Goal: Information Seeking & Learning: Learn about a topic

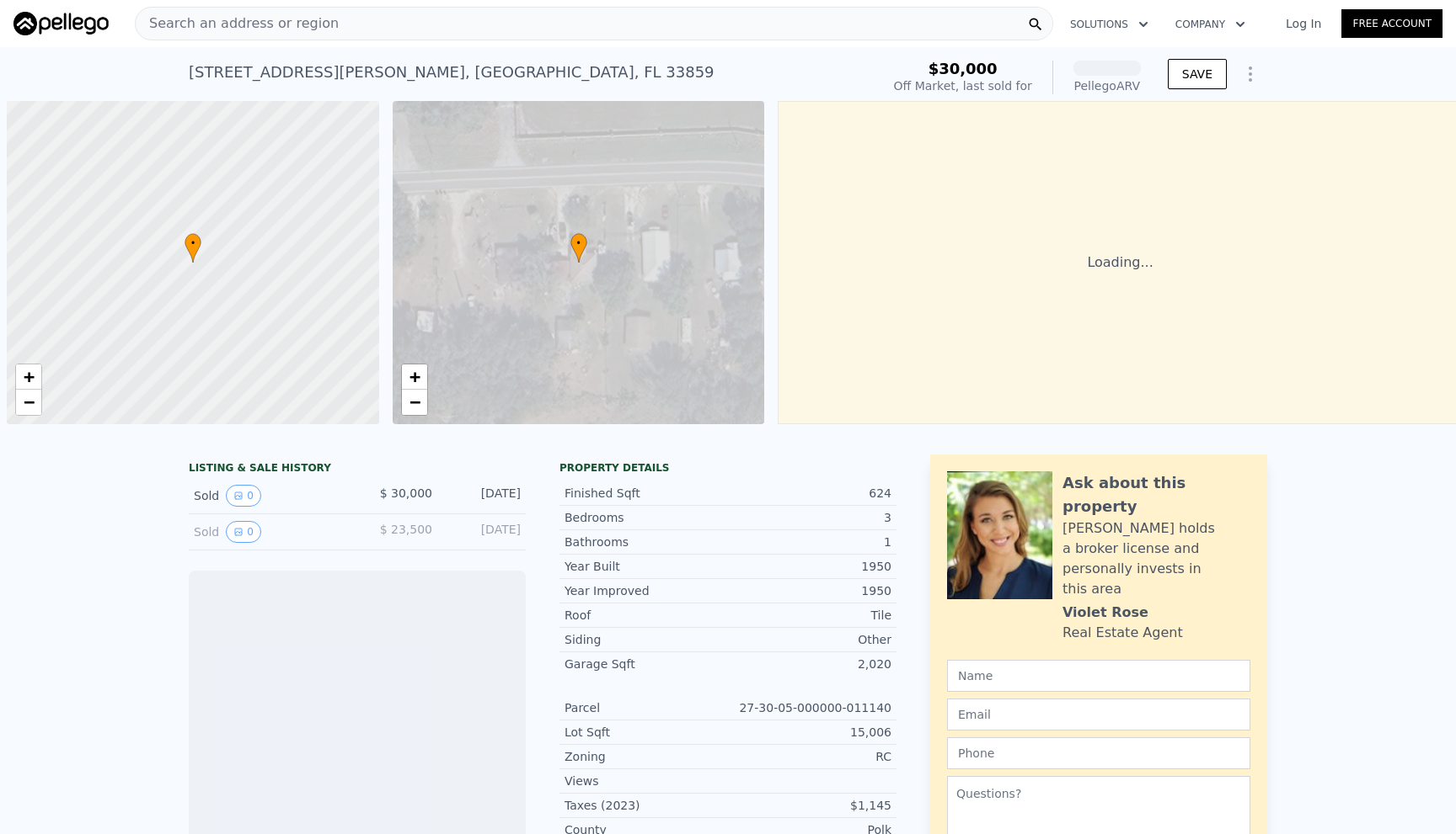
scroll to position [0, 7]
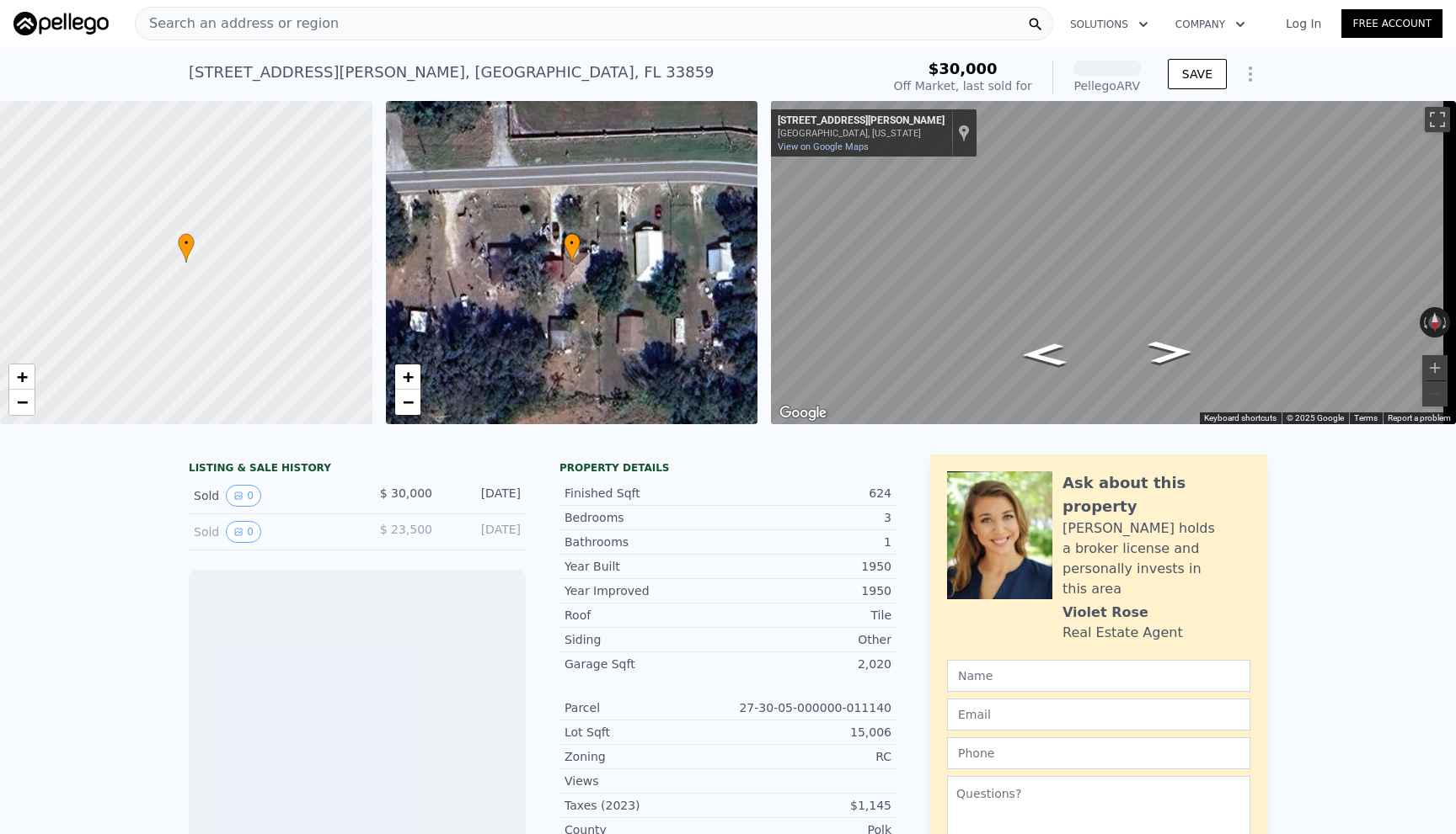
click at [309, 15] on span "Search an address or region" at bounding box center [237, 23] width 203 height 21
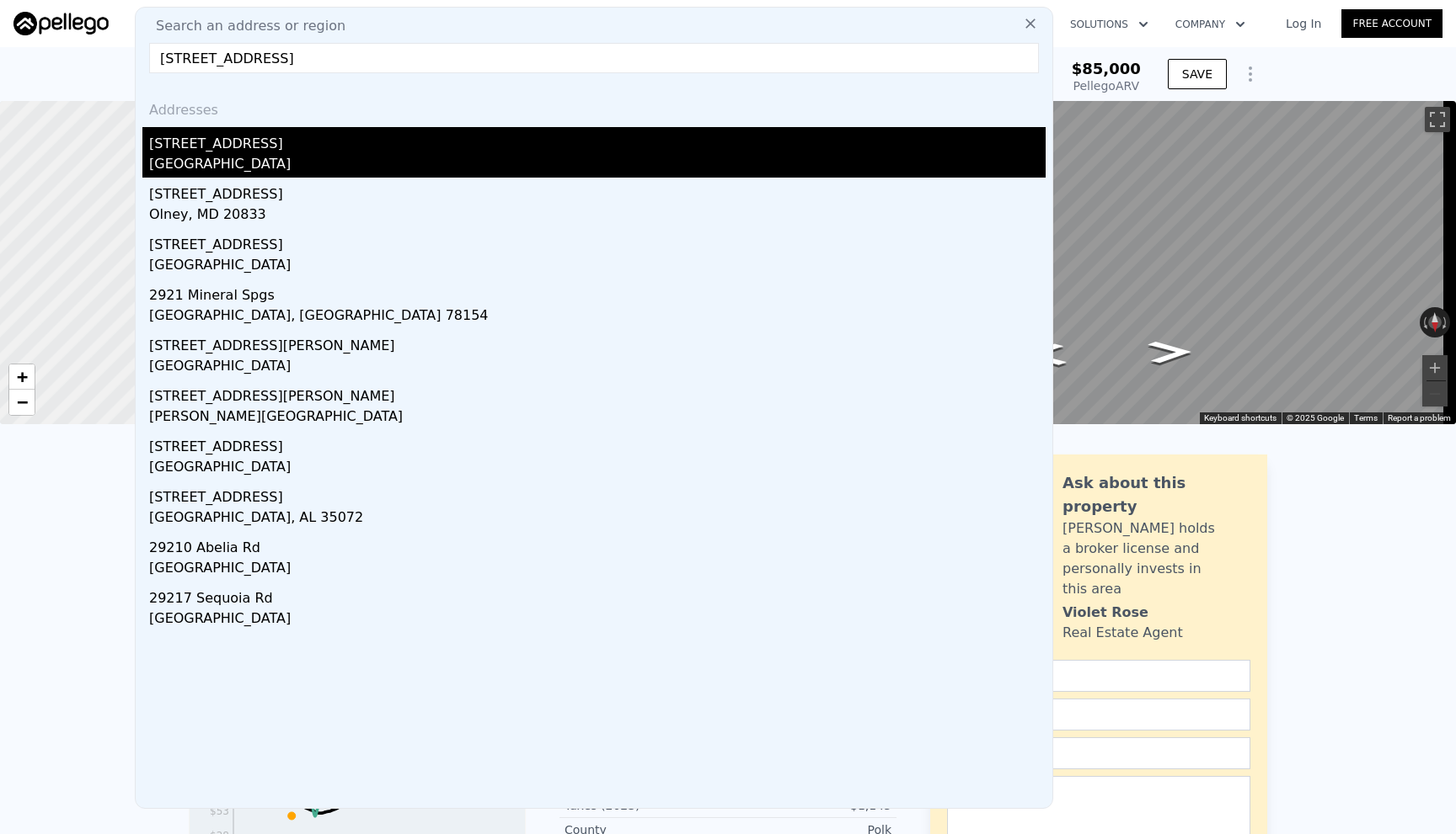
type input "[STREET_ADDRESS]"
click at [246, 154] on div "[GEOGRAPHIC_DATA]" at bounding box center [597, 165] width 896 height 23
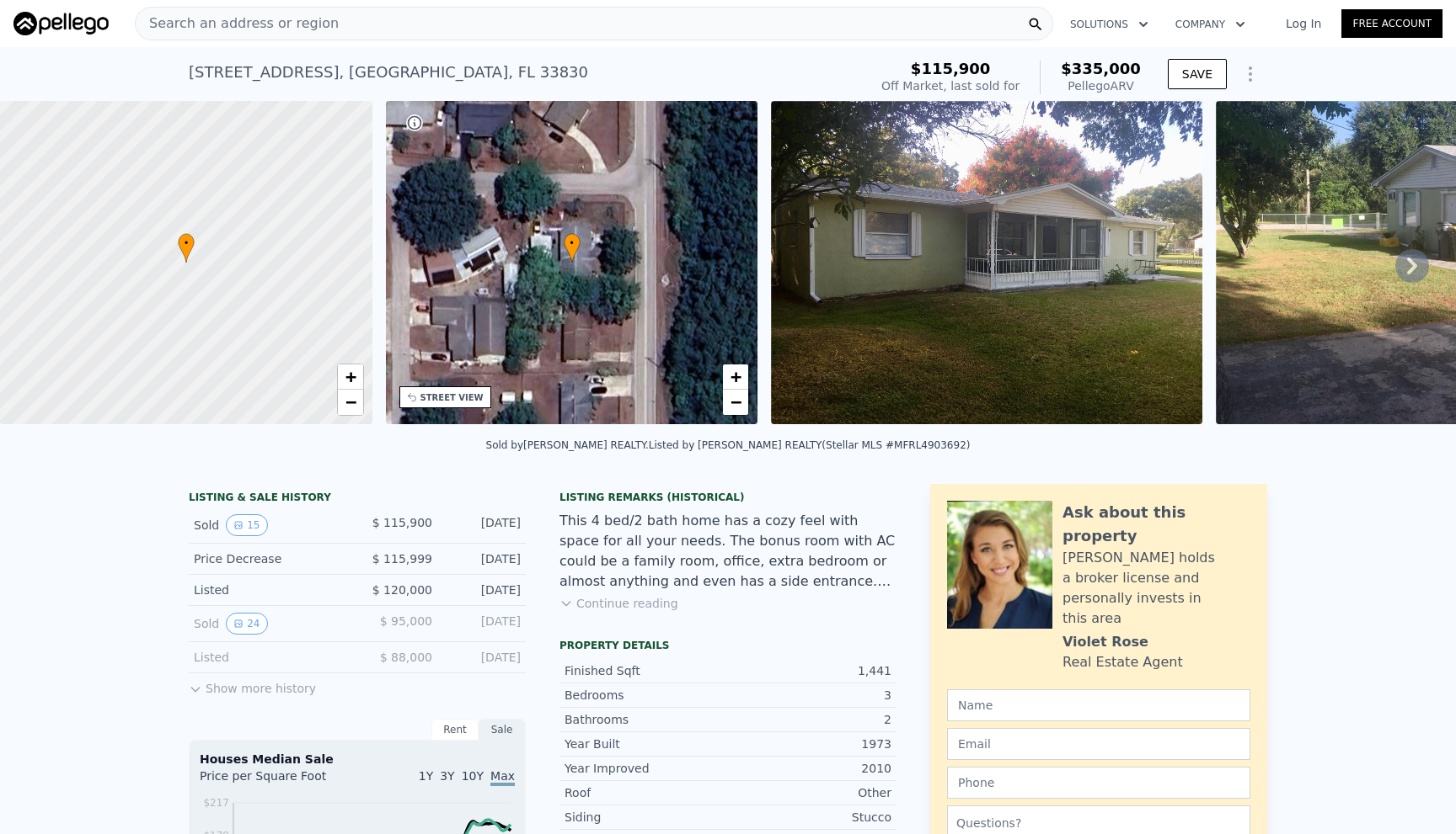
click at [1395, 270] on icon at bounding box center [1412, 266] width 34 height 34
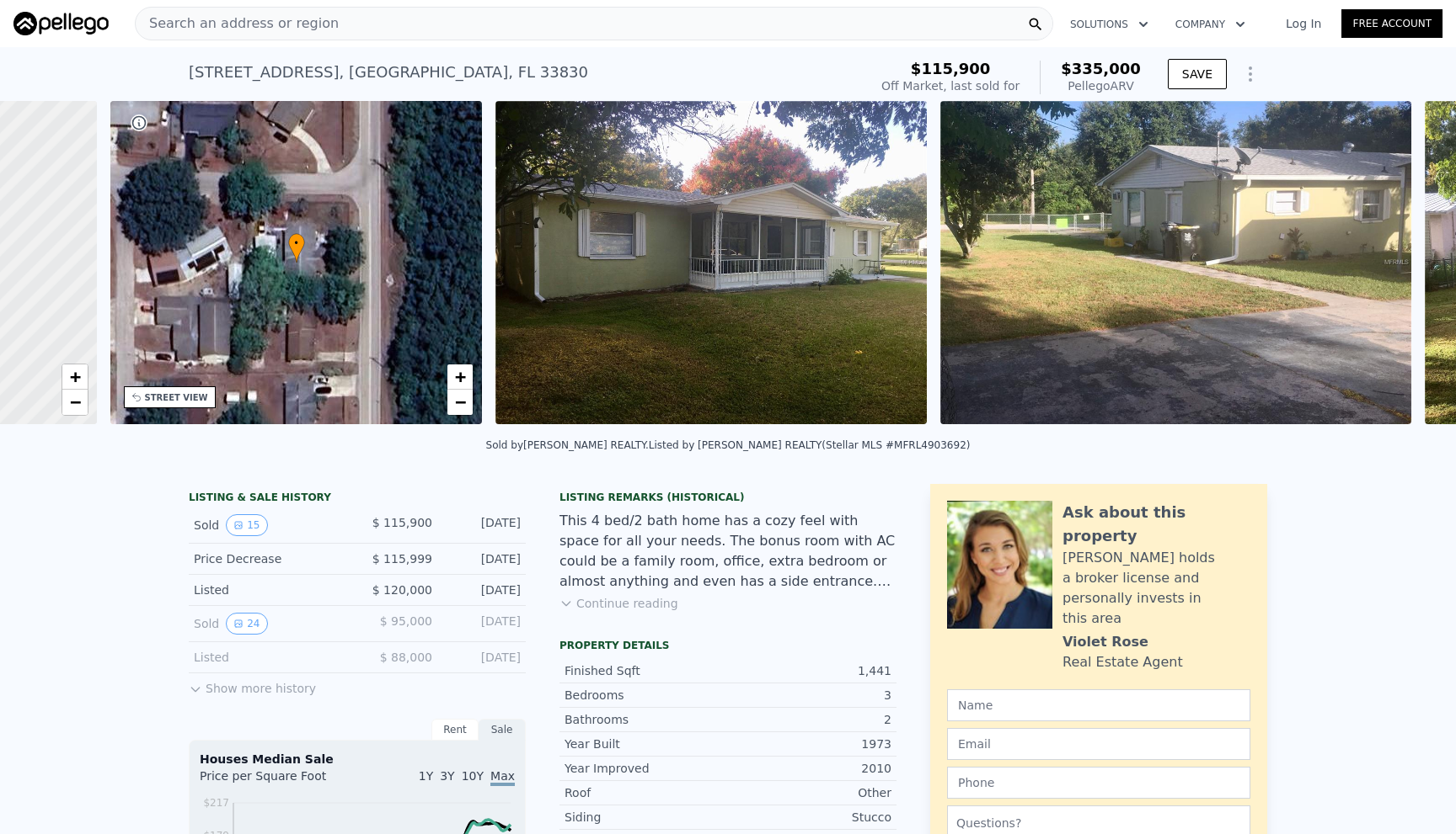
scroll to position [0, 393]
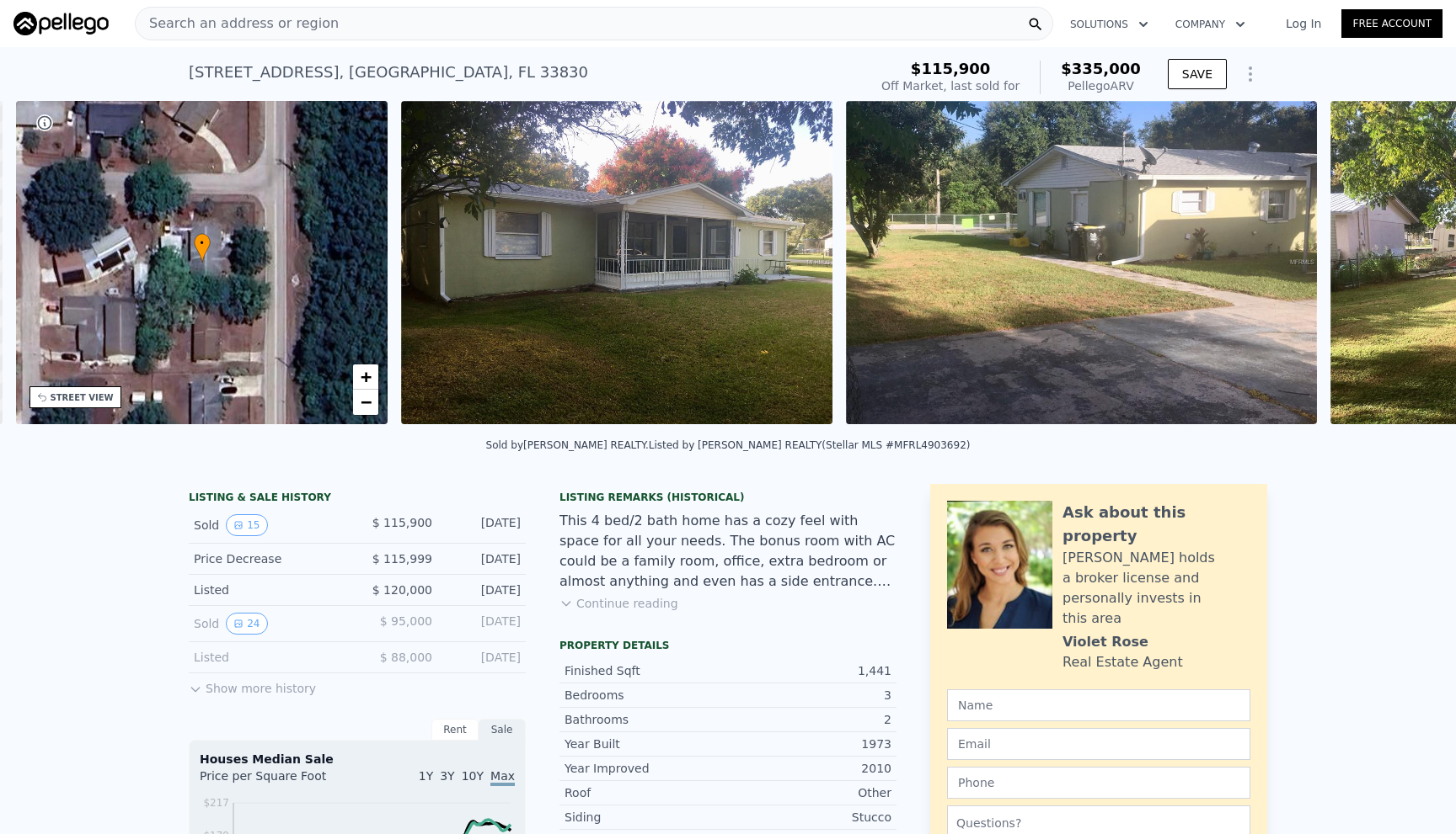
click at [1385, 270] on div "• + − • + − STREET VIEW ← Move left → Move right ↑ Move up ↓ Move down + Zoom i…" at bounding box center [728, 265] width 1456 height 329
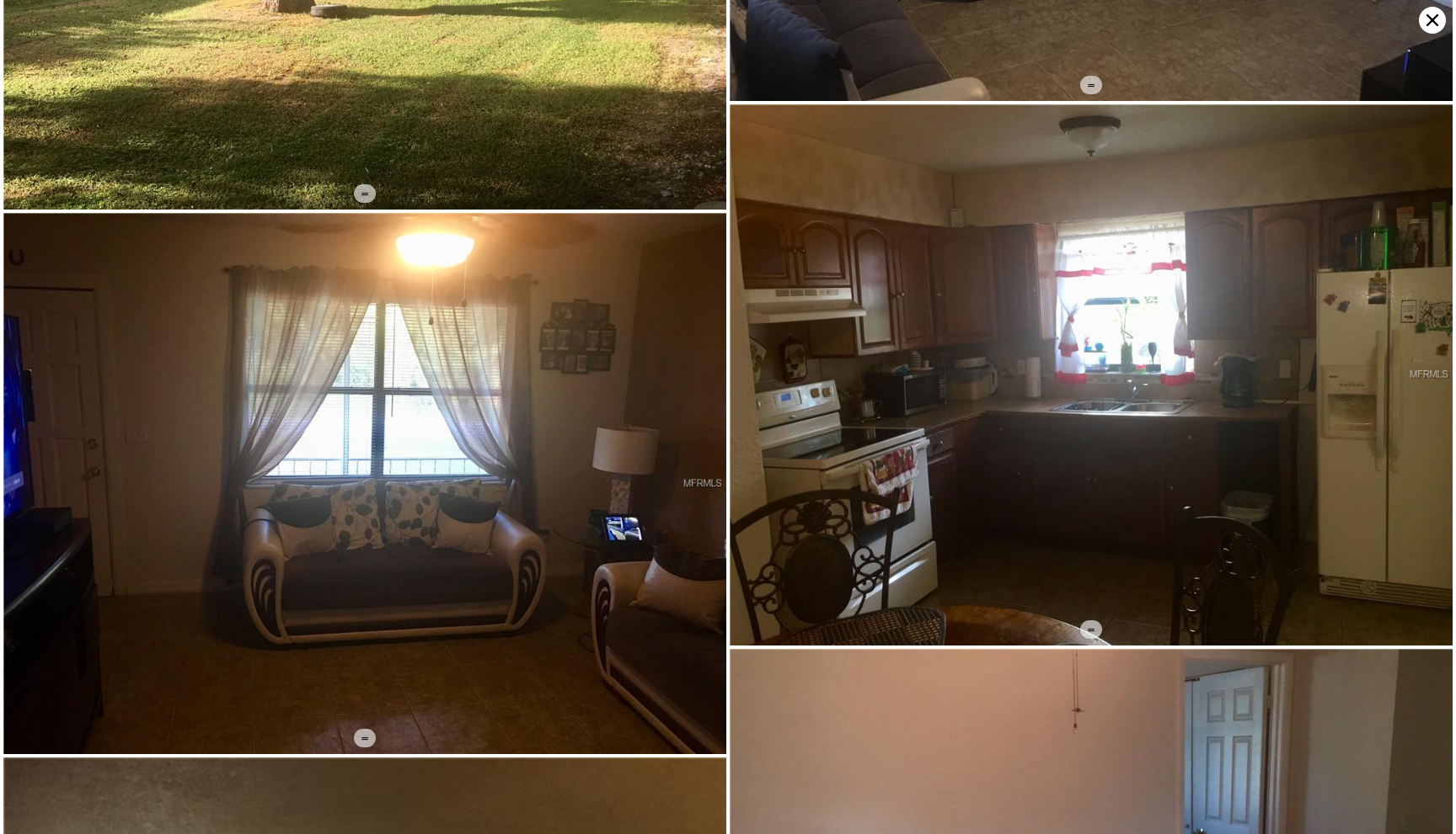
scroll to position [973, 0]
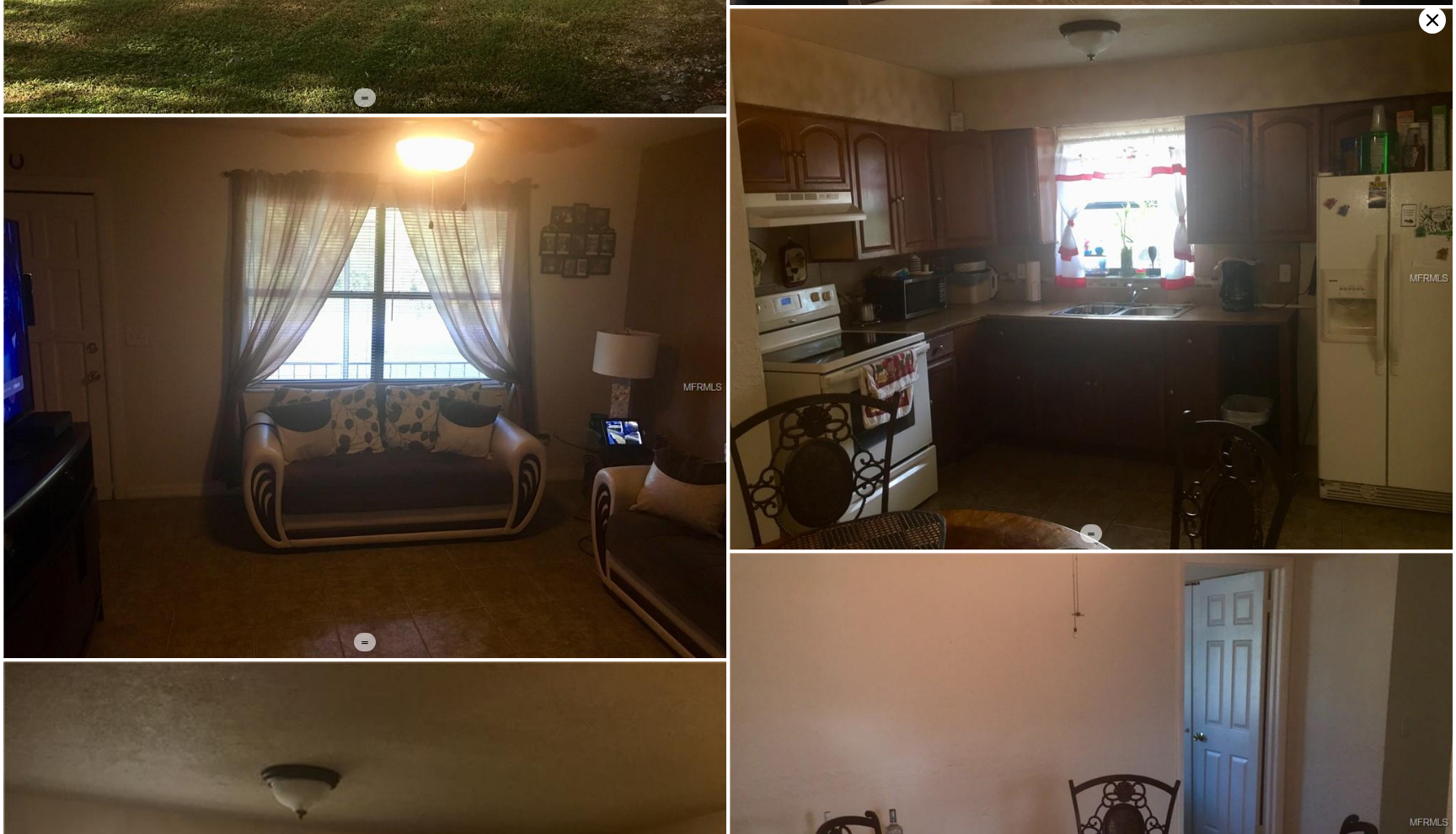
click at [1428, 16] on icon at bounding box center [1432, 20] width 12 height 12
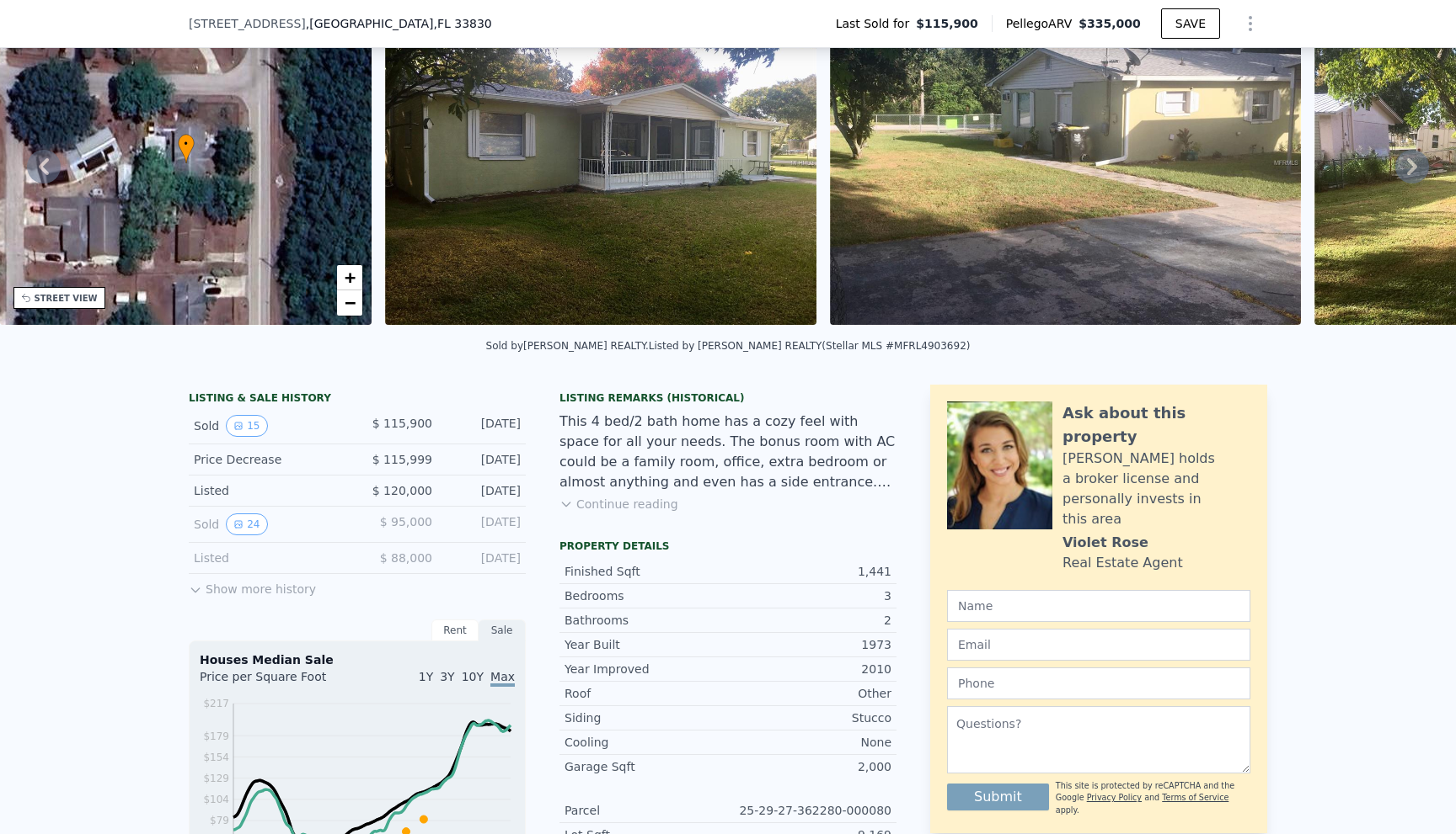
scroll to position [84, 0]
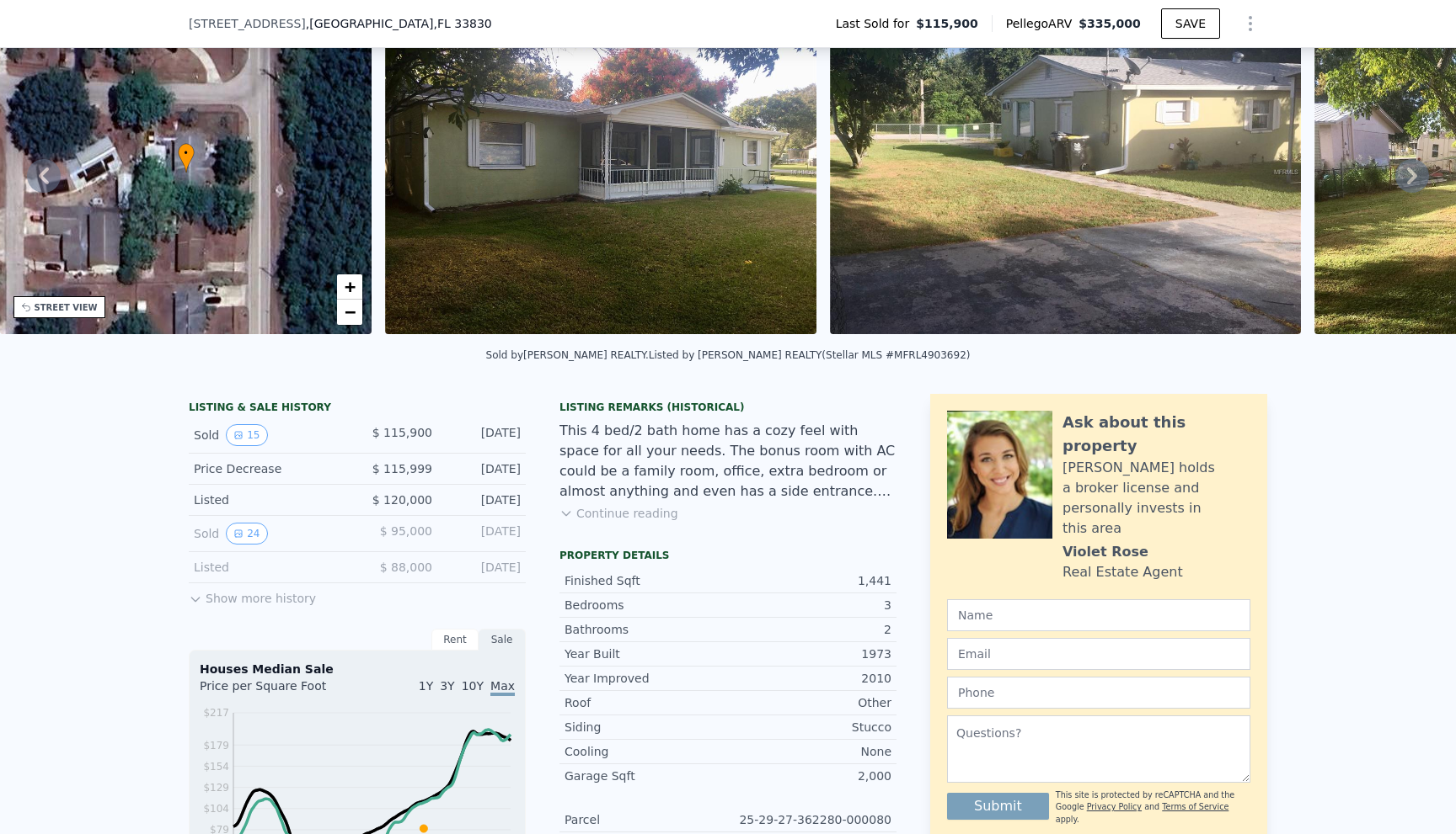
click at [1395, 174] on icon at bounding box center [1412, 176] width 34 height 34
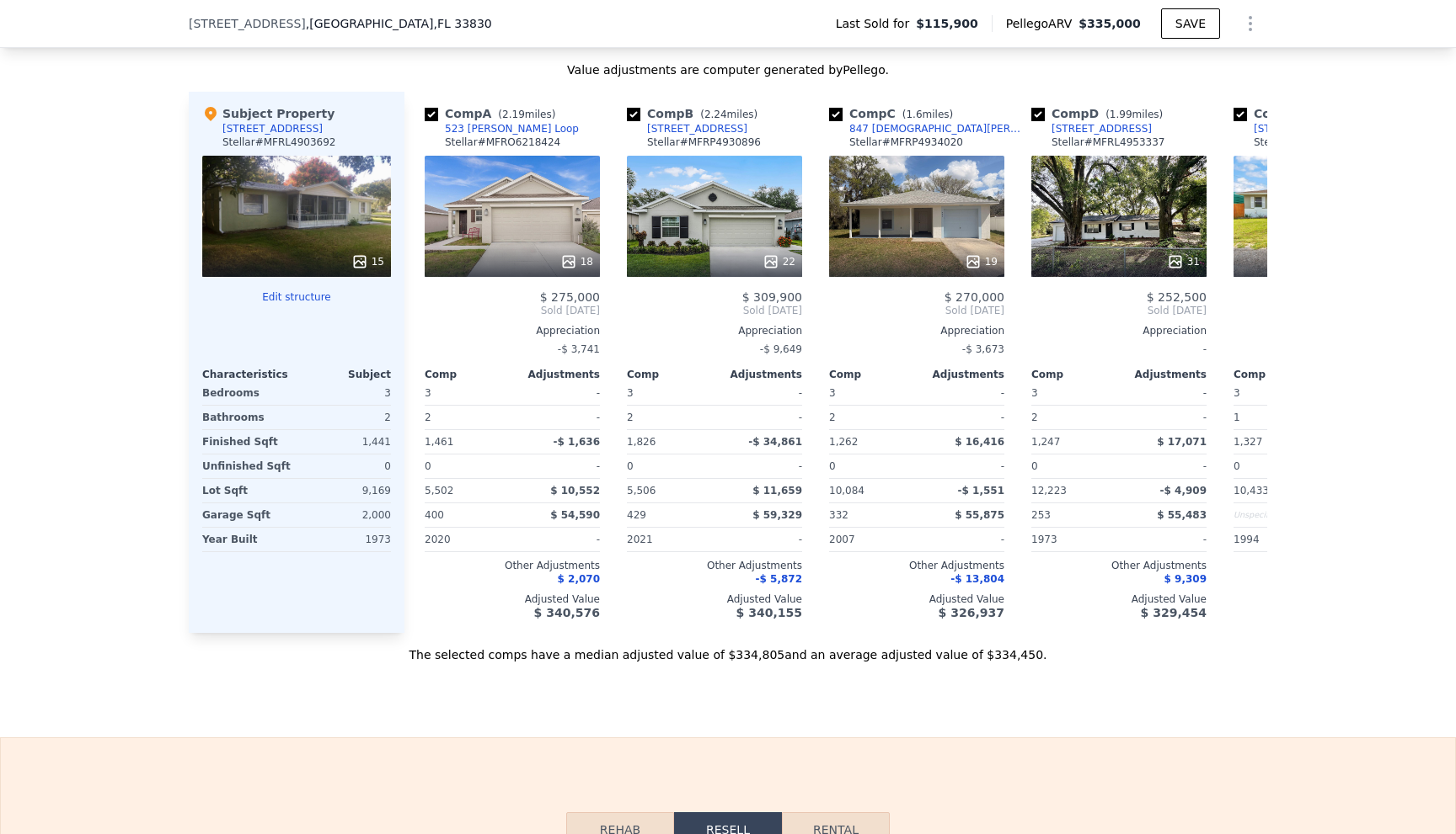
scroll to position [1853, 0]
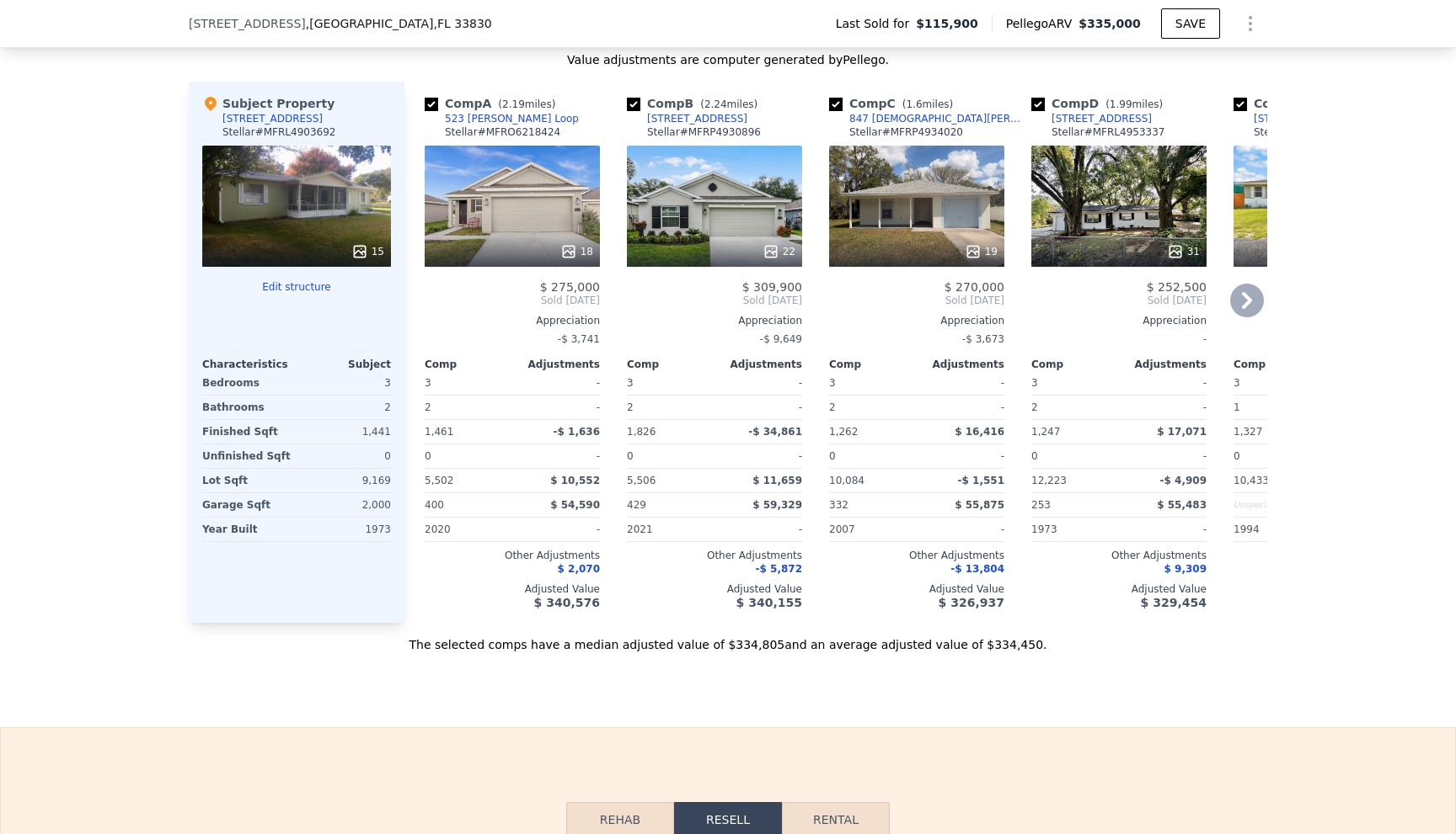
click at [1218, 318] on div "Comp A ( 2.19 miles) 523 [PERSON_NAME] Loop Stellar # MFRO6218424 18 $ 275,000 …" at bounding box center [835, 353] width 862 height 541
click at [1241, 309] on icon at bounding box center [1246, 300] width 10 height 17
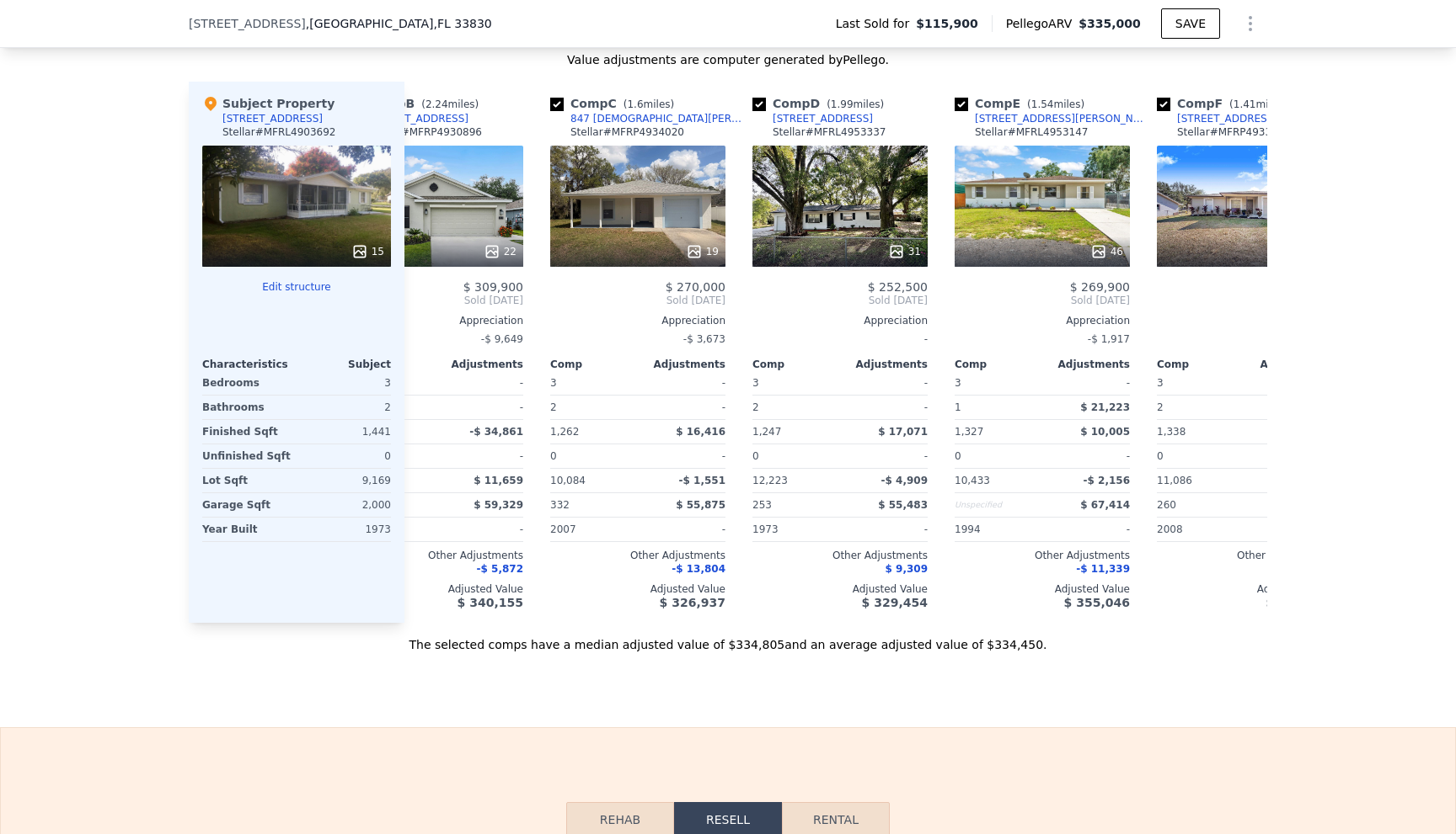
scroll to position [0, 404]
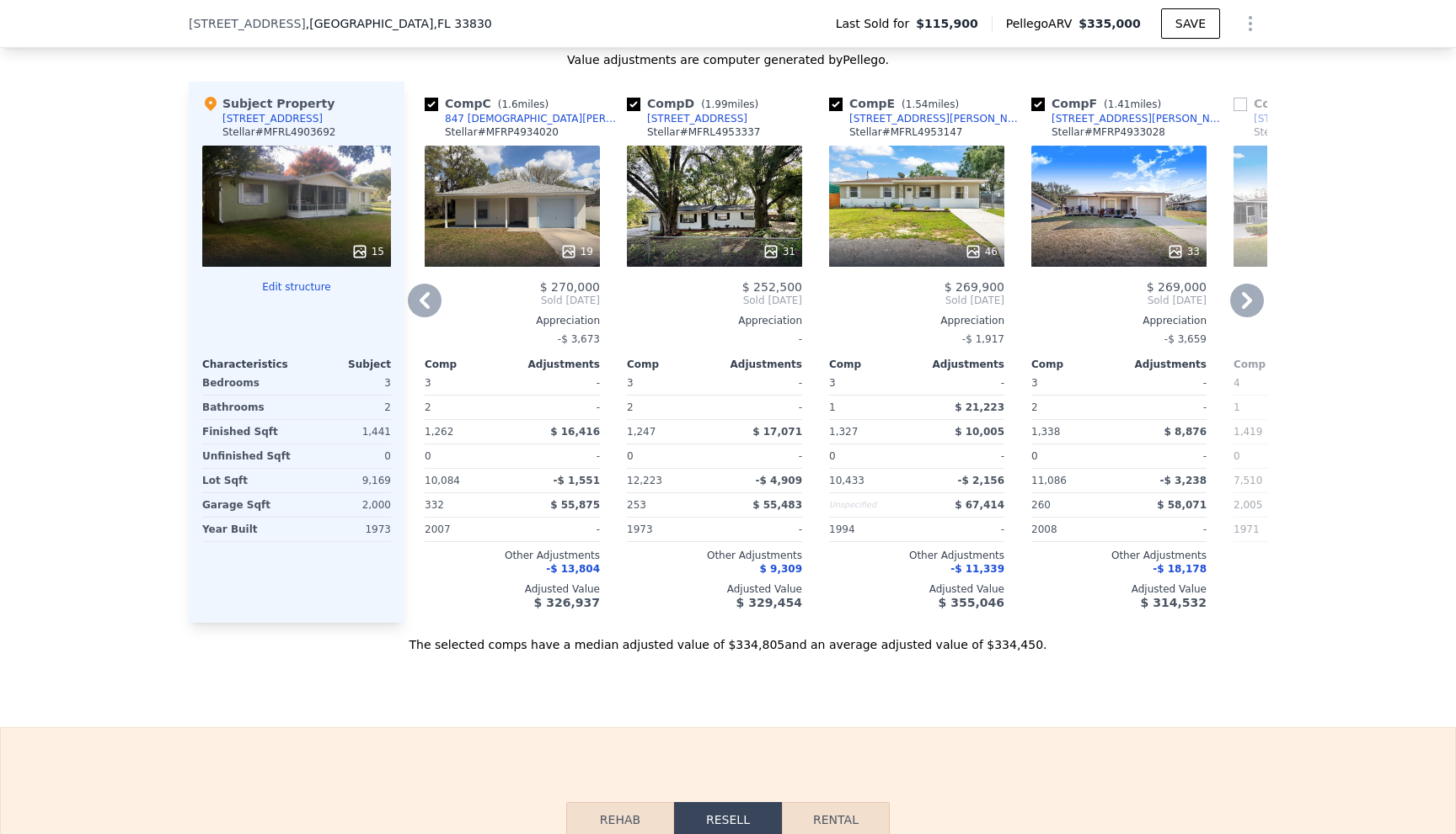
click at [1241, 309] on icon at bounding box center [1246, 300] width 10 height 17
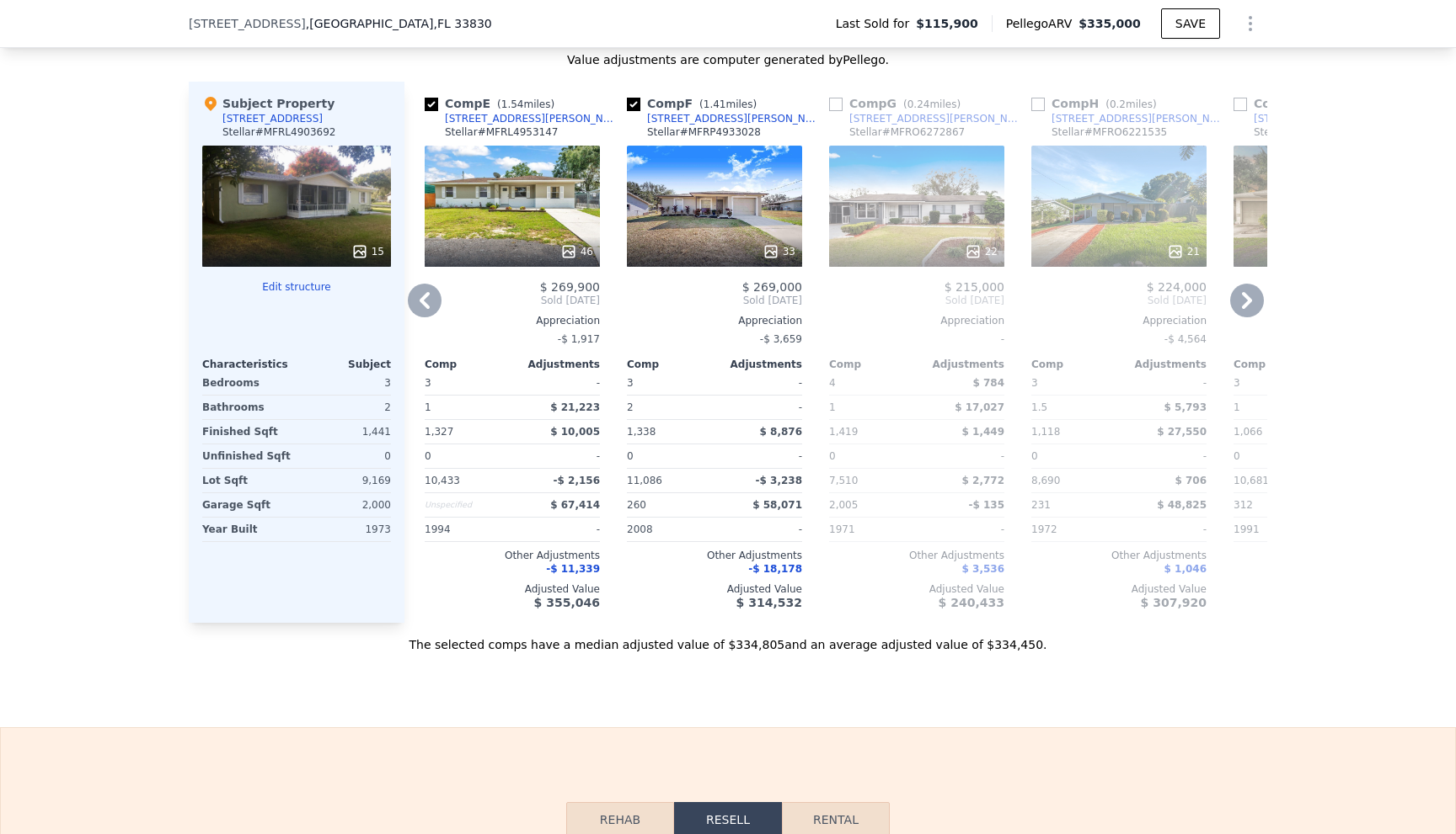
click at [1241, 309] on icon at bounding box center [1246, 300] width 10 height 17
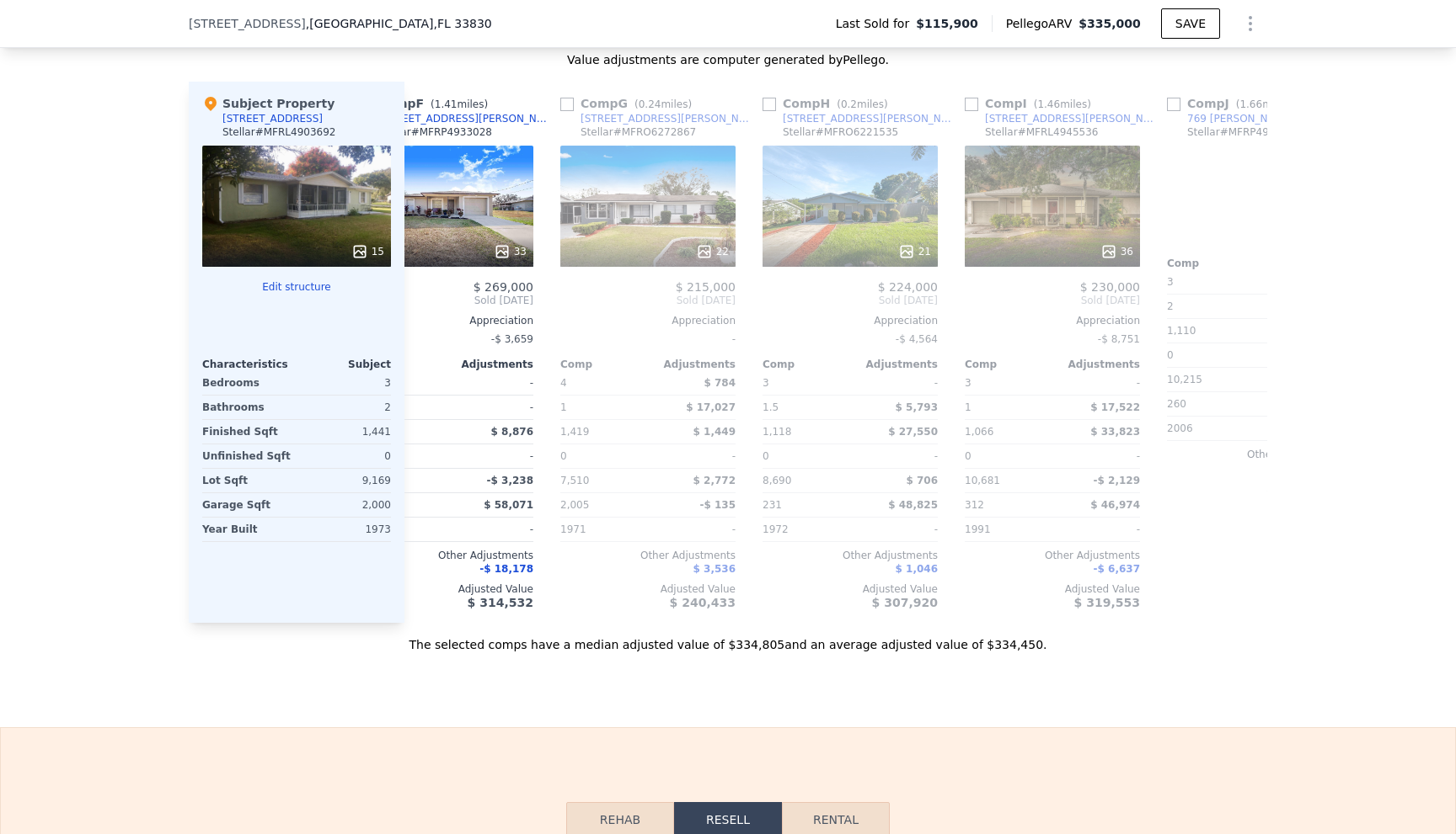
scroll to position [0, 1213]
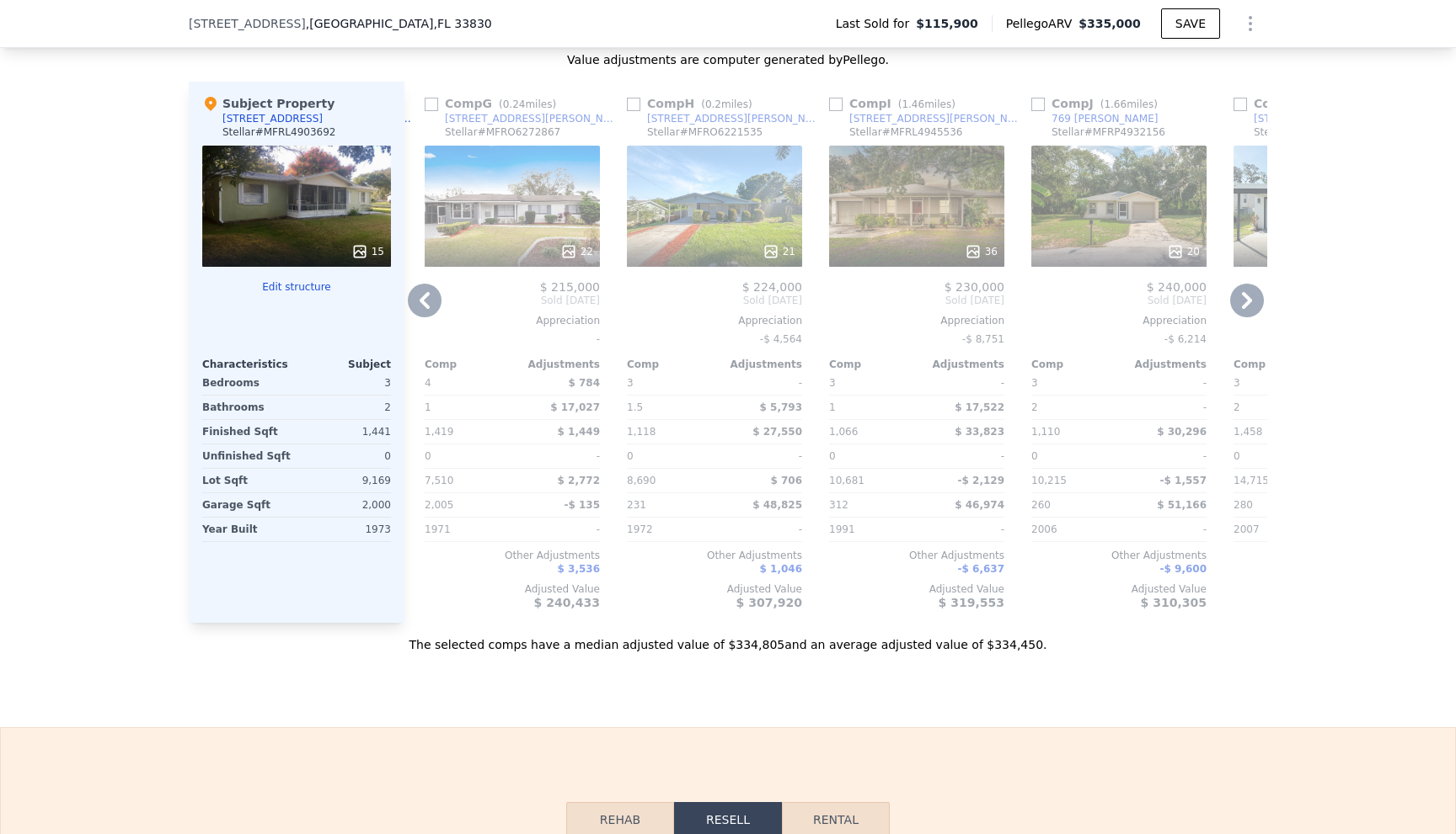
click at [1241, 309] on icon at bounding box center [1246, 300] width 10 height 17
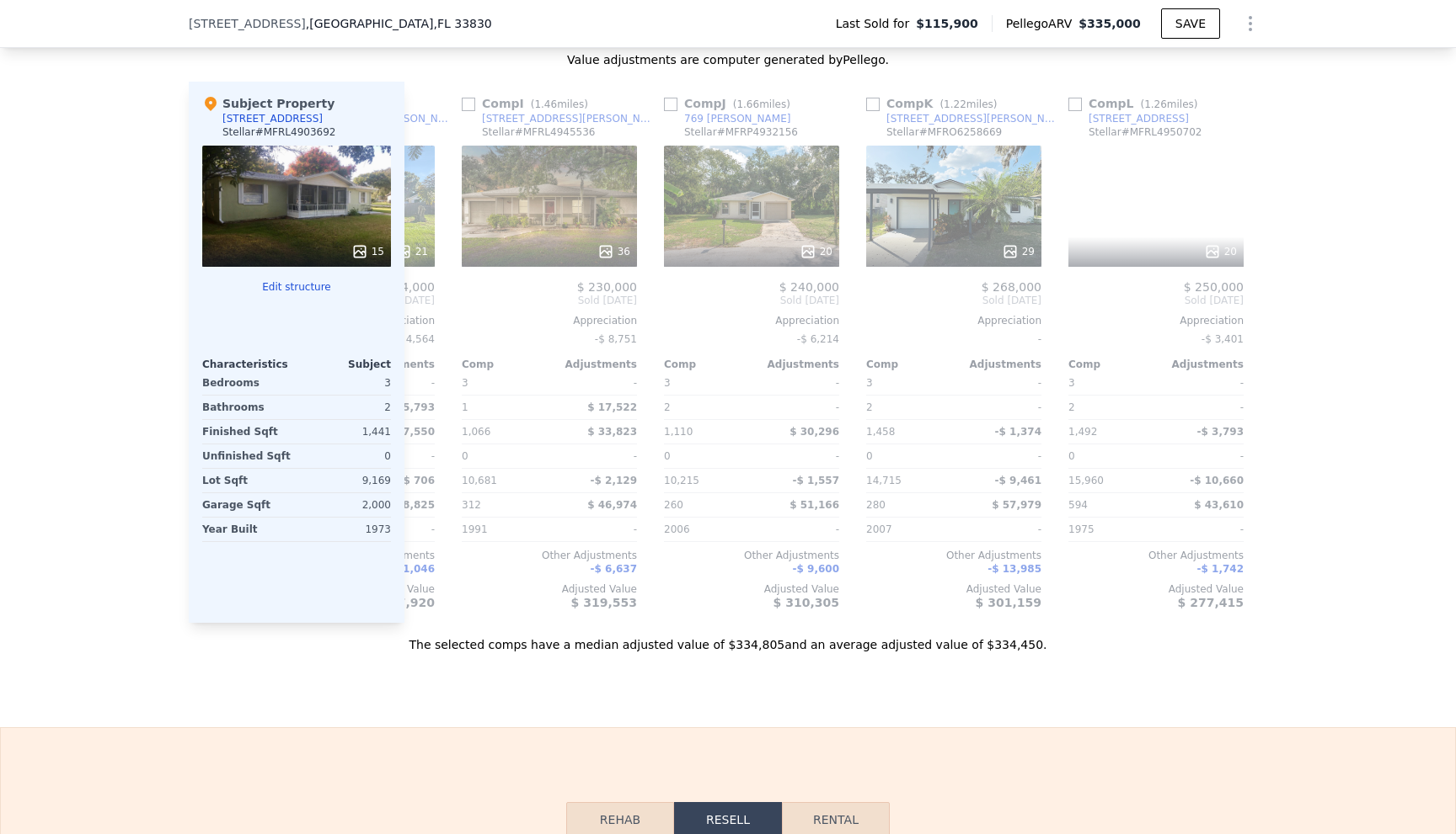
scroll to position [0, 1604]
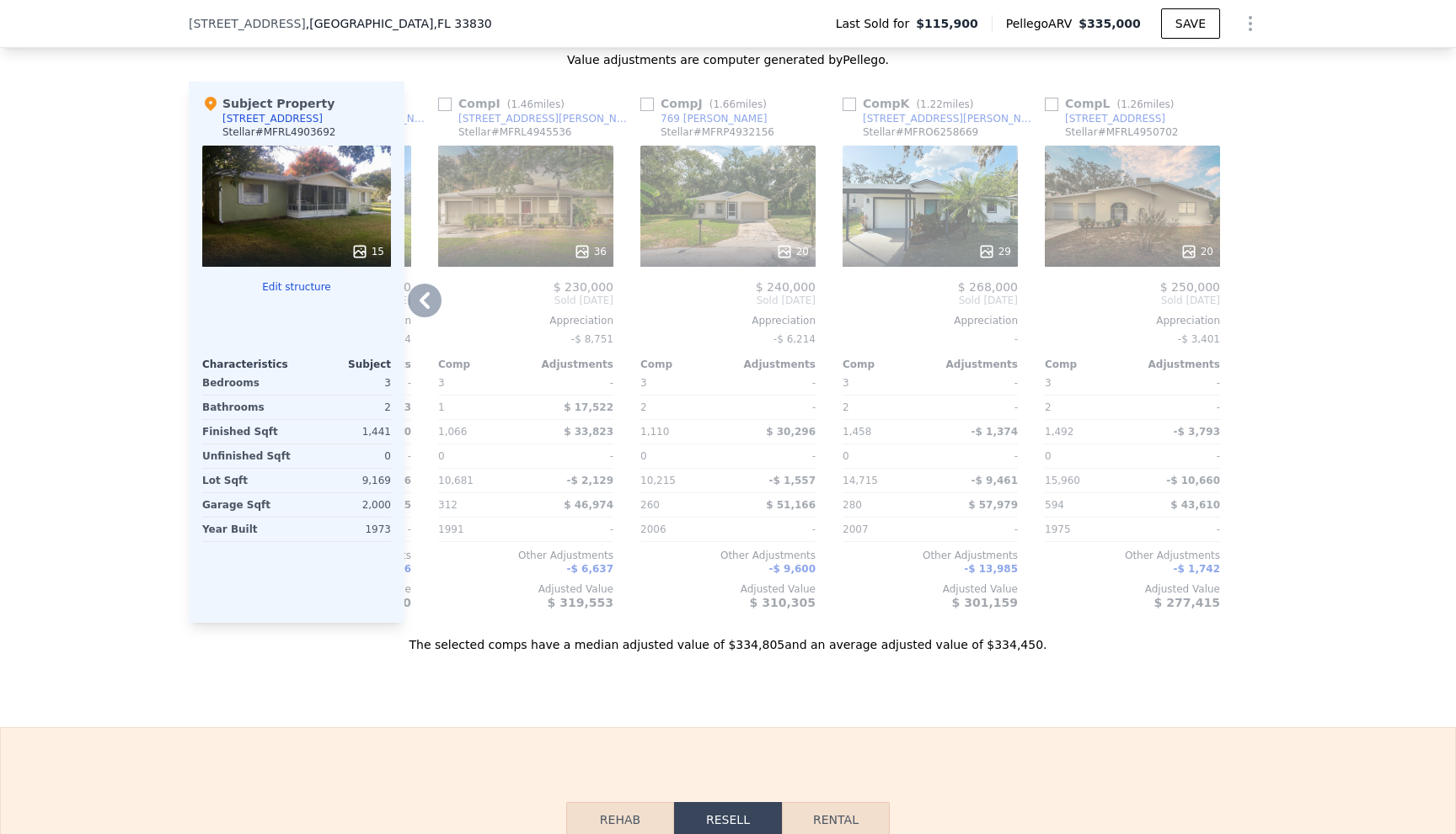
click at [423, 307] on icon at bounding box center [425, 300] width 34 height 34
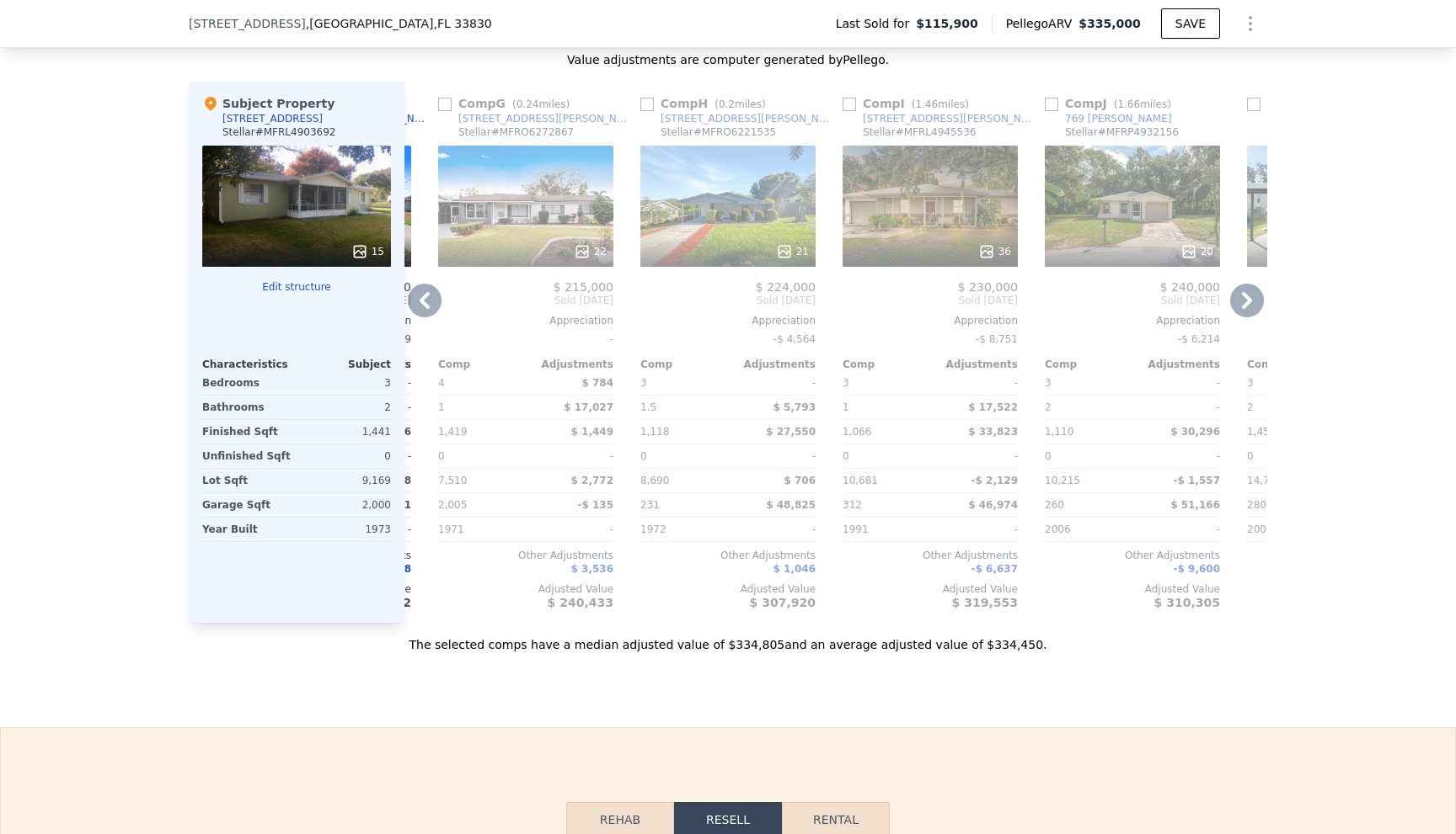
click at [419, 317] on icon at bounding box center [425, 300] width 34 height 34
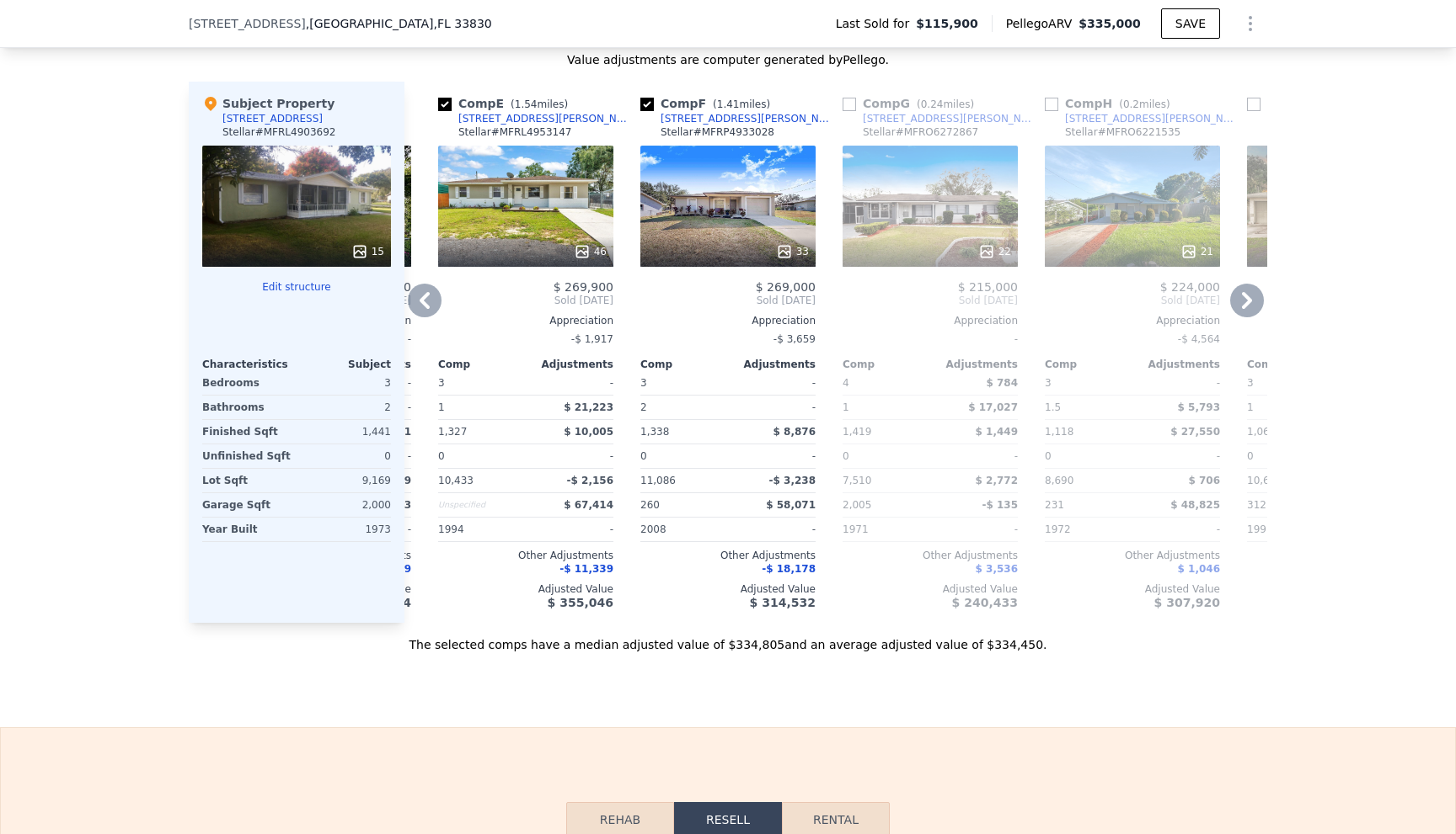
click at [413, 309] on icon at bounding box center [425, 300] width 34 height 34
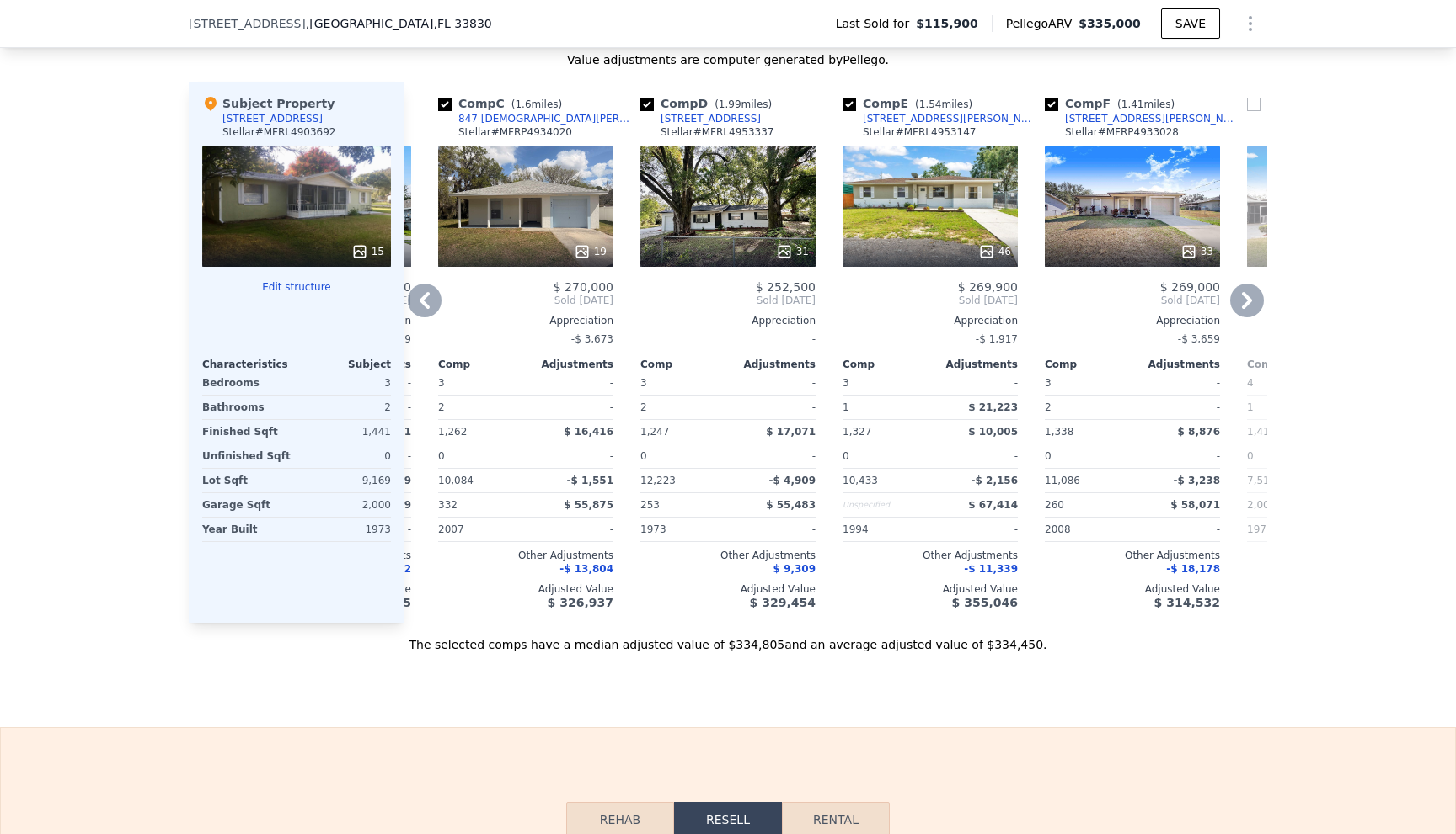
click at [410, 310] on icon at bounding box center [425, 300] width 34 height 34
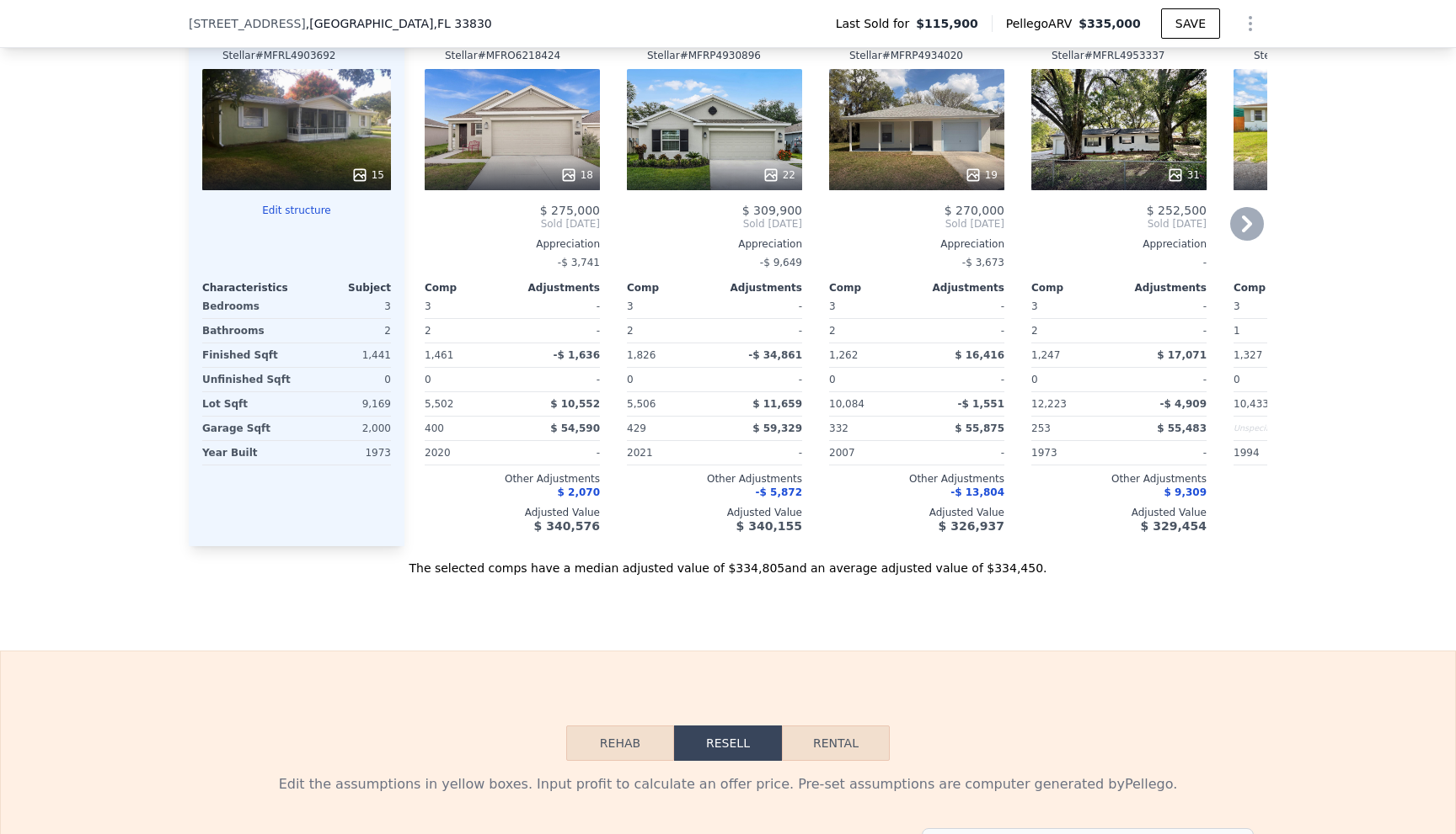
scroll to position [1937, 0]
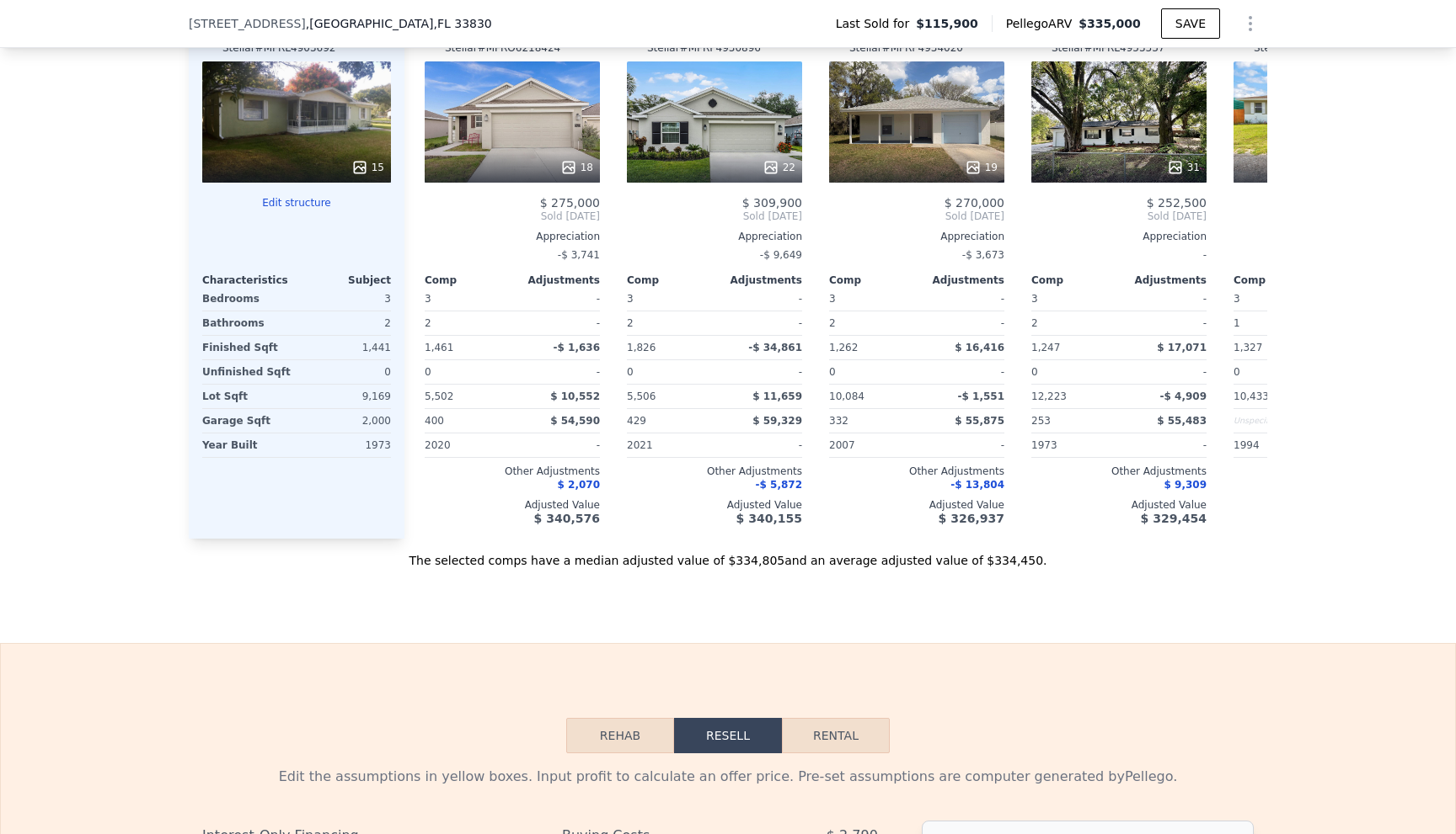
click at [651, 754] on button "Rehab" at bounding box center [621, 736] width 108 height 35
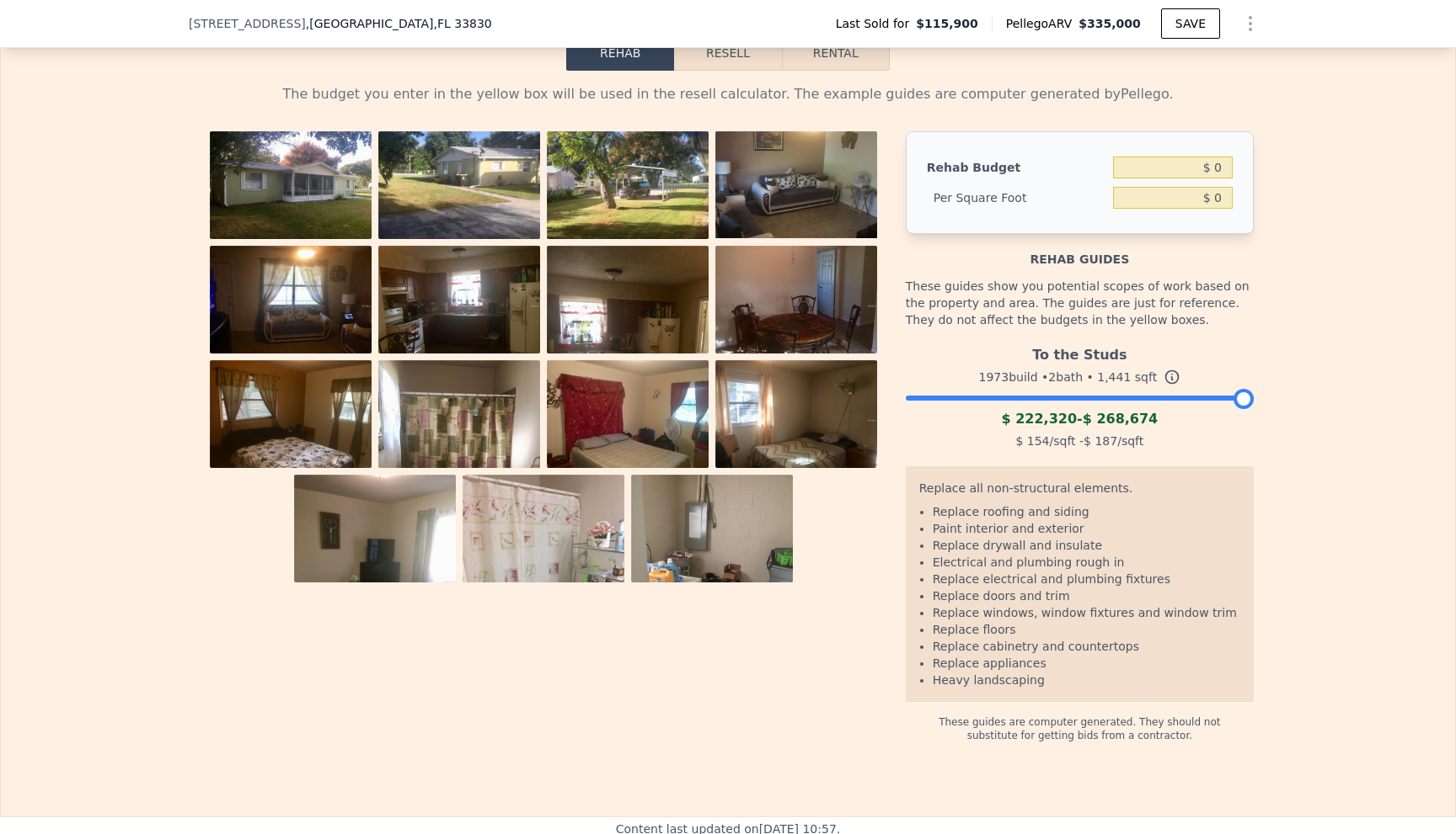
scroll to position [2694, 0]
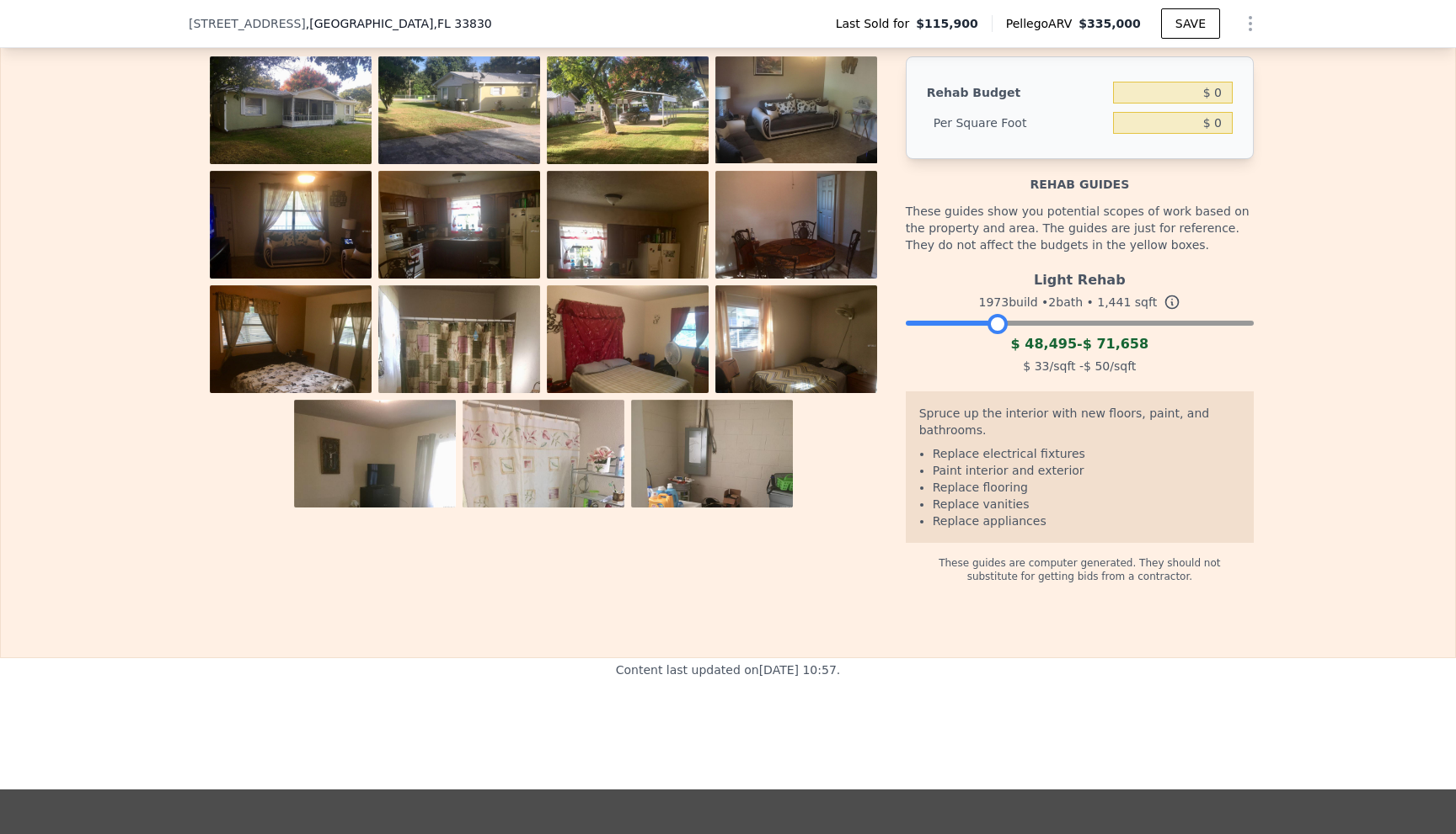
drag, startPoint x: 1237, startPoint y: 348, endPoint x: 992, endPoint y: 361, distance: 245.3
click at [992, 361] on div "Light Rehab 1973 build • 2 bath • 1,441 sqft $ 48,495 - $ 71,658 $ 33 /sqft - $…" at bounding box center [1079, 321] width 348 height 115
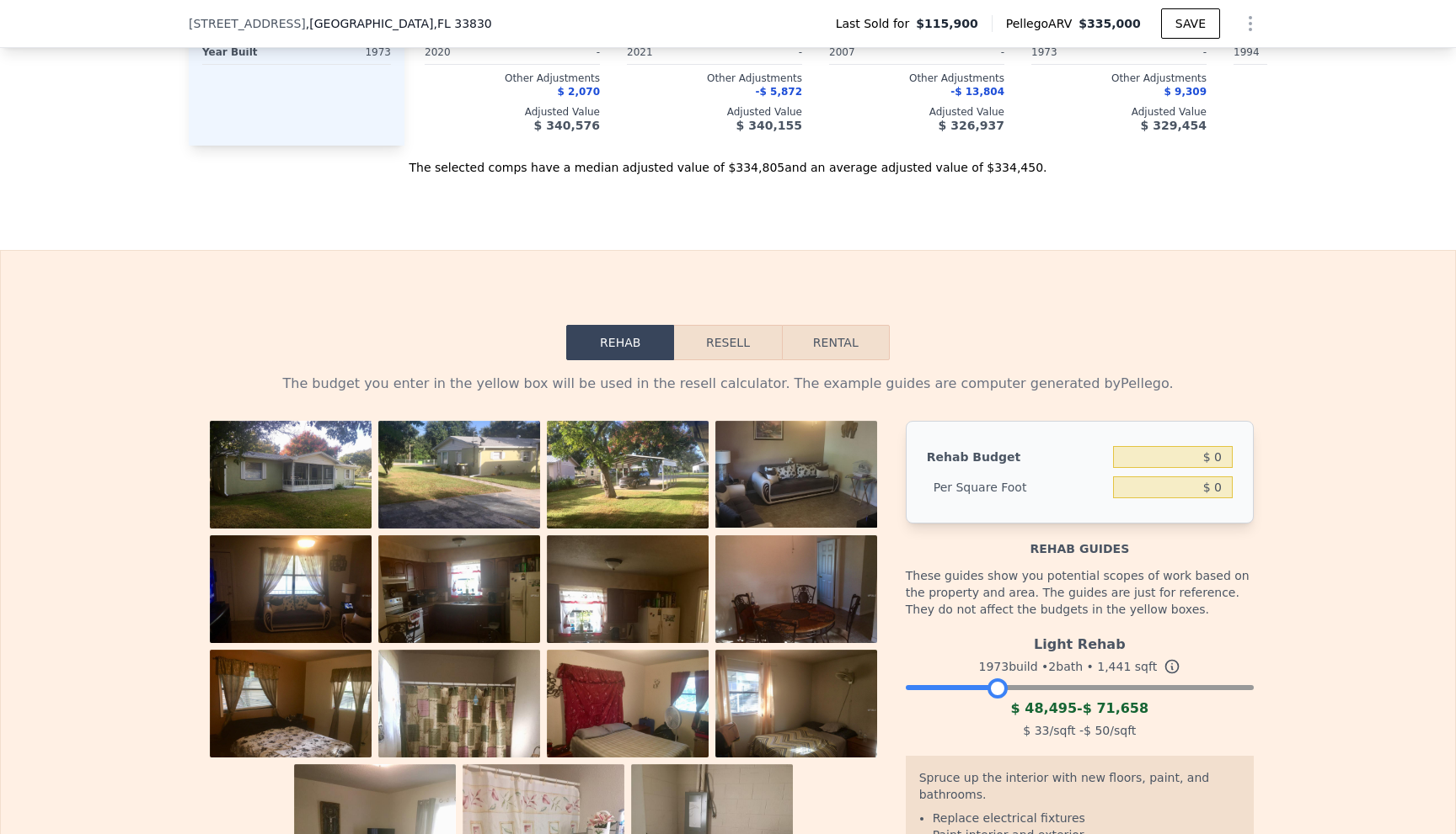
scroll to position [2329, 0]
click at [1096, 282] on div "Rehab Resell Rental The budget you enter in the yellow box will be used in the …" at bounding box center [728, 636] width 1456 height 773
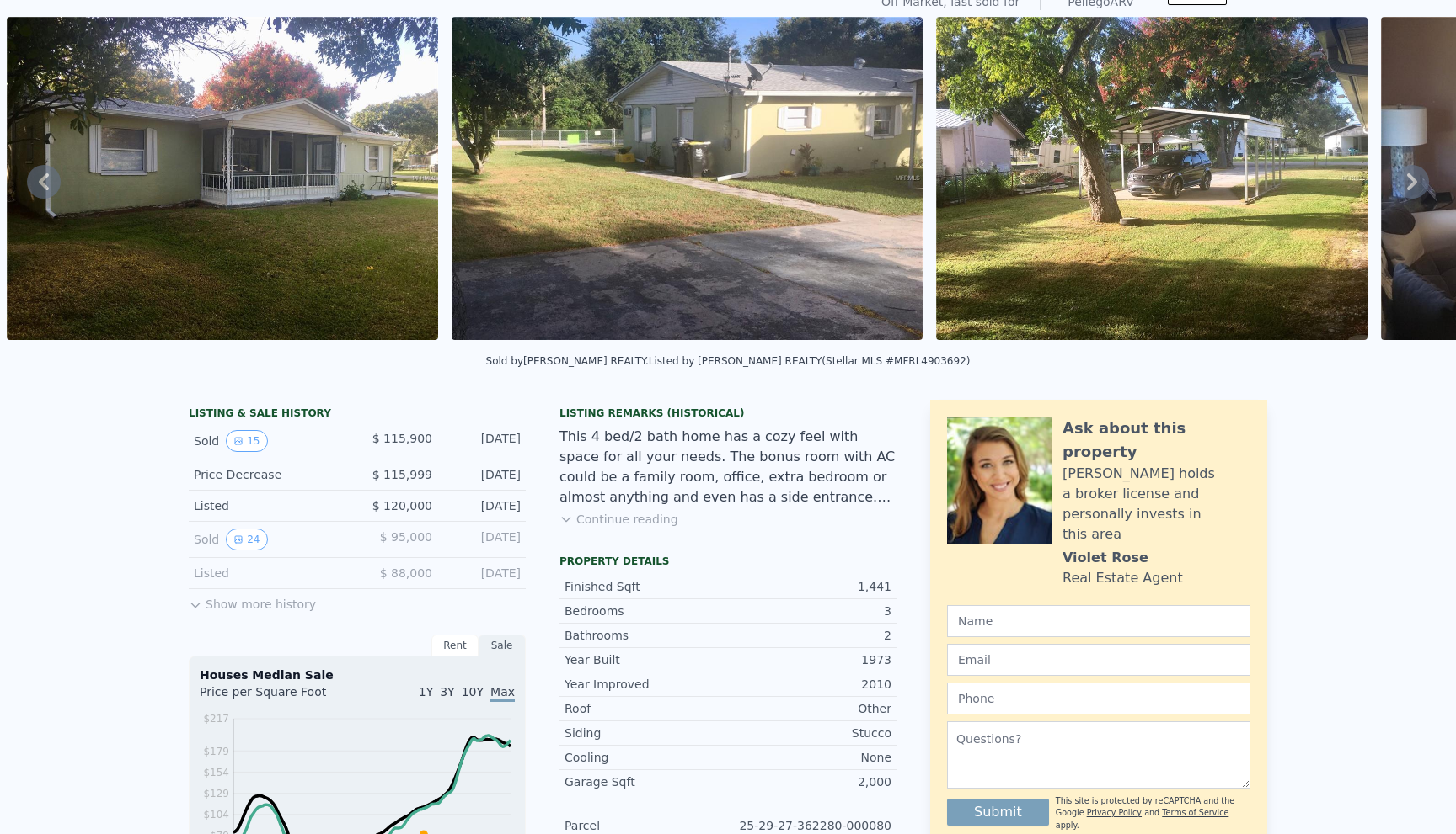
scroll to position [78, 0]
